Goal: Information Seeking & Learning: Learn about a topic

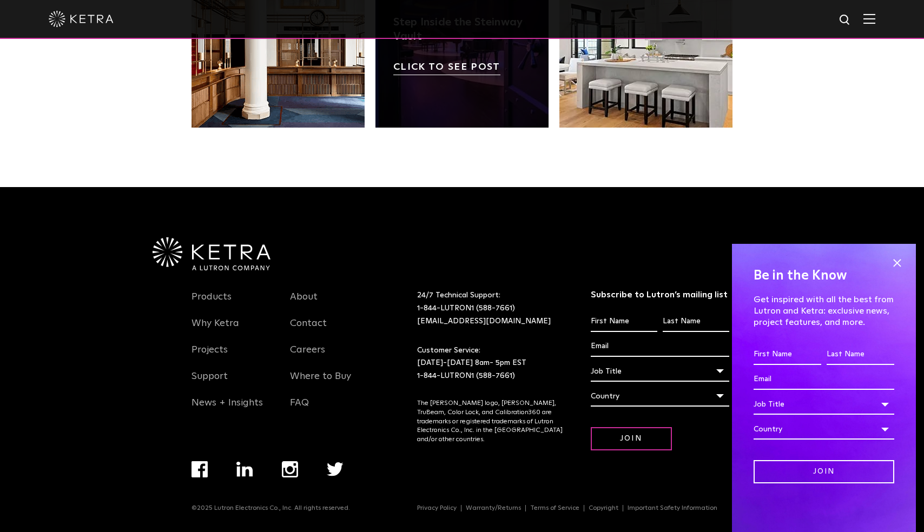
scroll to position [2272, 0]
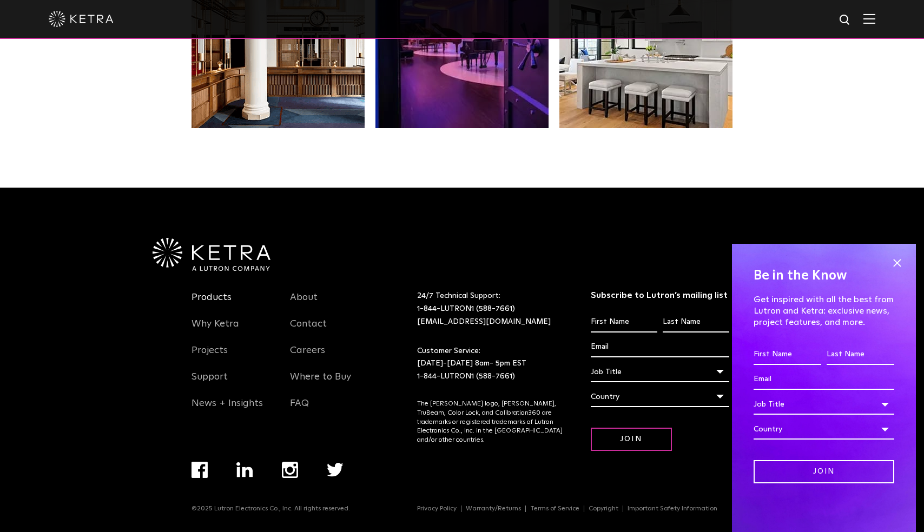
click at [218, 296] on link "Products" at bounding box center [212, 304] width 40 height 25
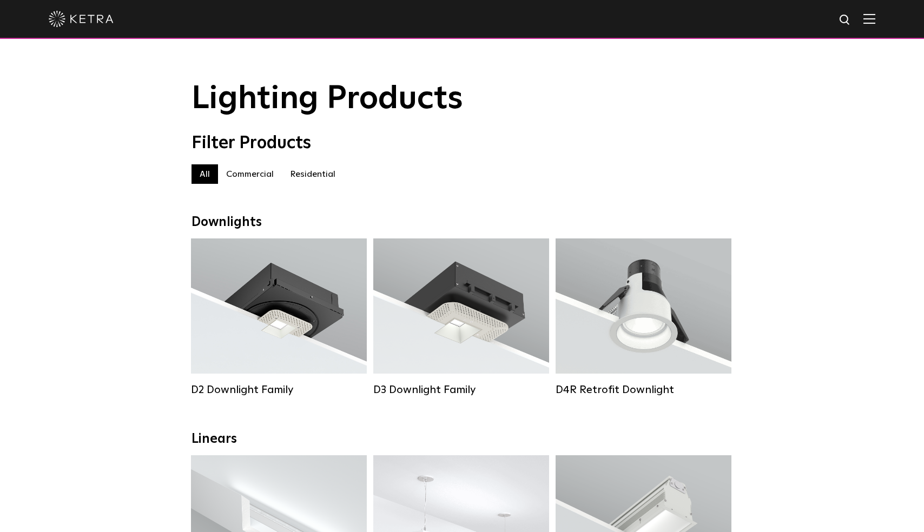
click at [319, 176] on label "Residential" at bounding box center [313, 173] width 62 height 19
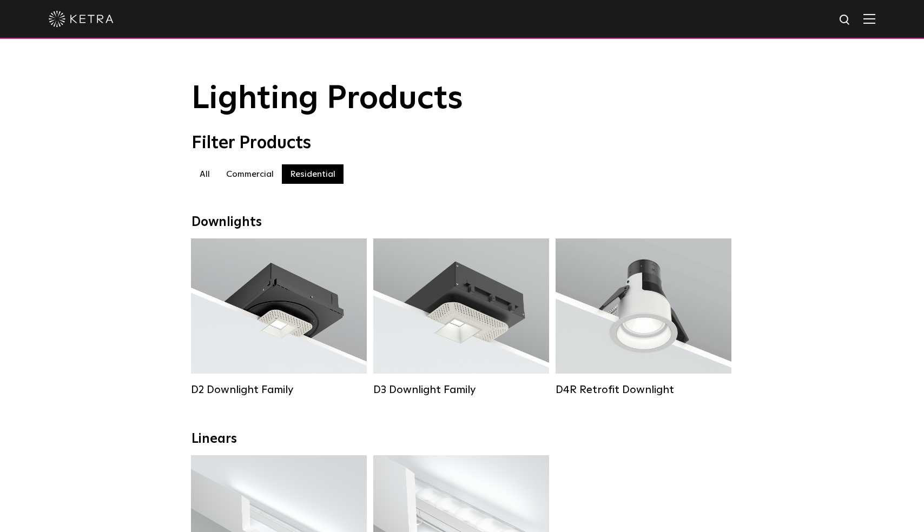
click at [206, 176] on label "All" at bounding box center [205, 173] width 27 height 19
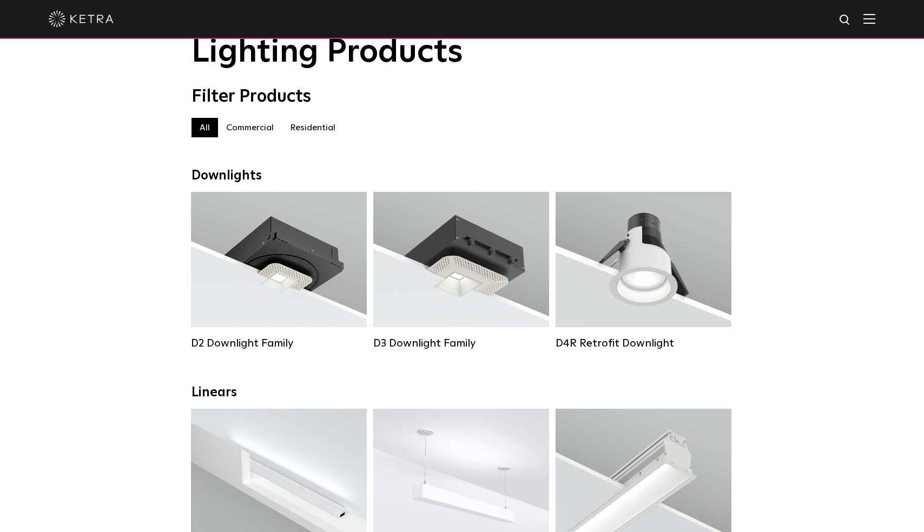
scroll to position [32, 0]
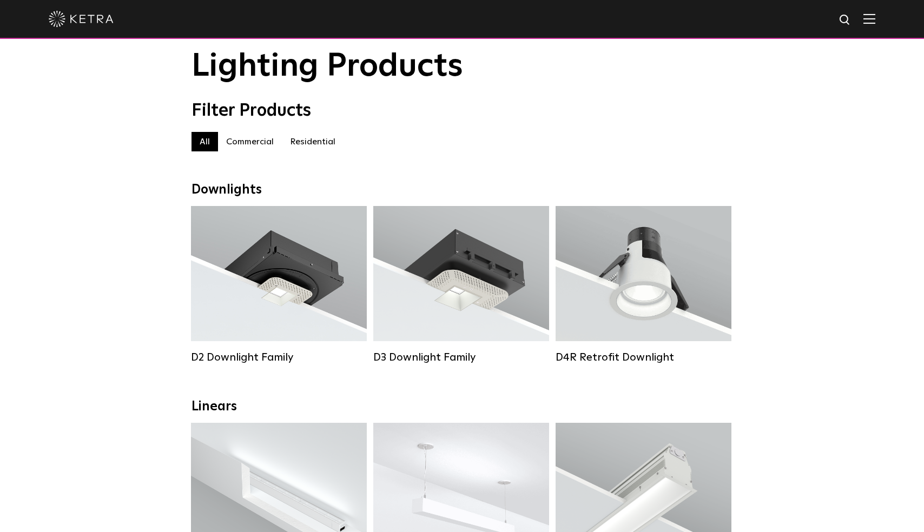
click at [316, 143] on label "Residential" at bounding box center [313, 141] width 62 height 19
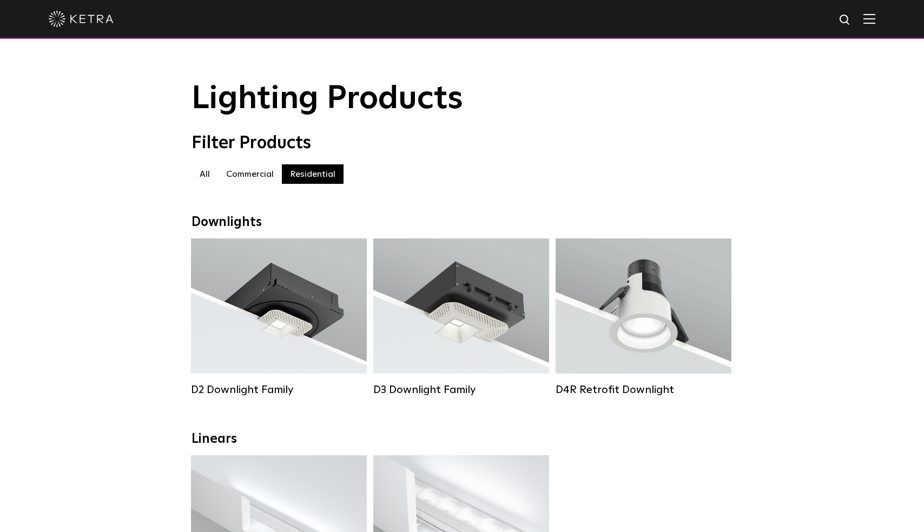
click at [93, 12] on img at bounding box center [81, 19] width 65 height 16
